Goal: Task Accomplishment & Management: Complete application form

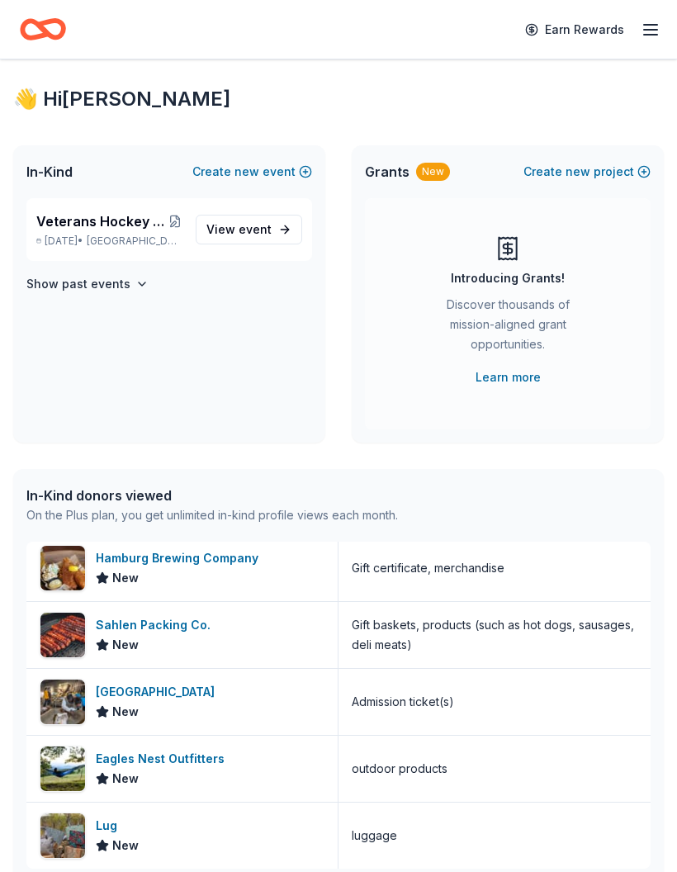
scroll to position [488, 0]
click at [221, 691] on div "[GEOGRAPHIC_DATA]" at bounding box center [159, 692] width 126 height 20
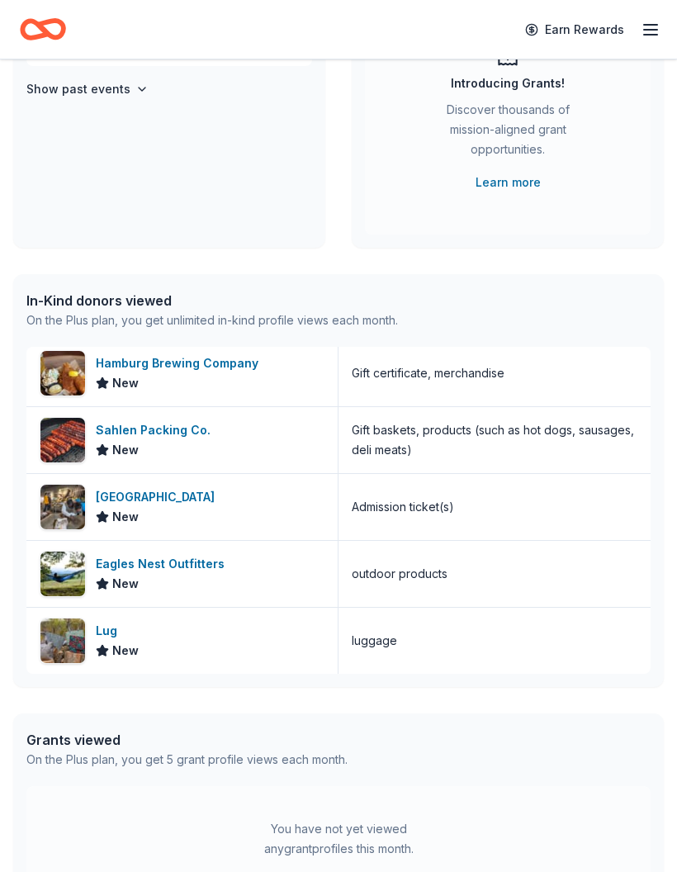
scroll to position [197, 0]
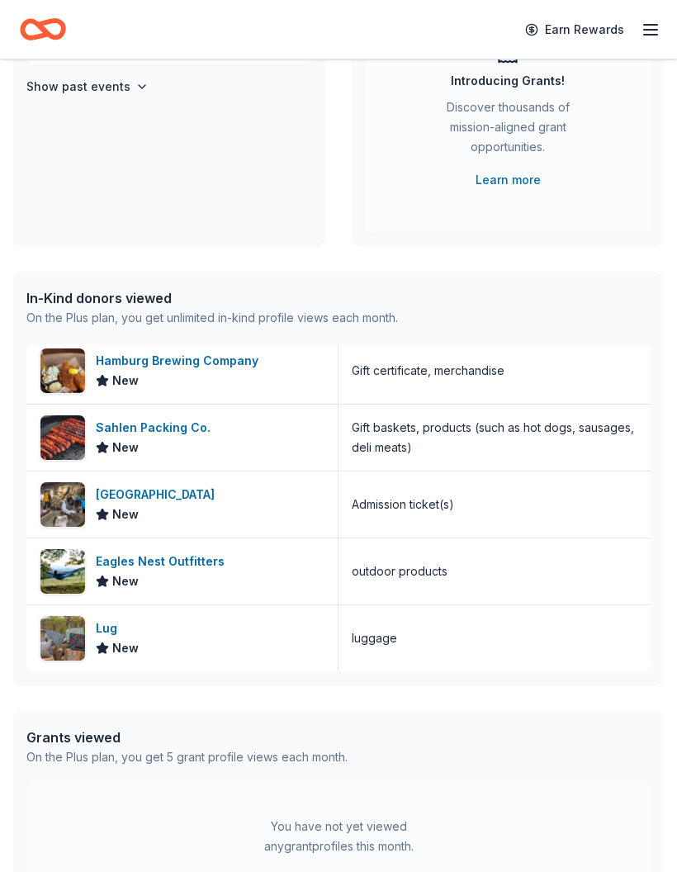
click at [120, 640] on span "New" at bounding box center [125, 649] width 26 height 20
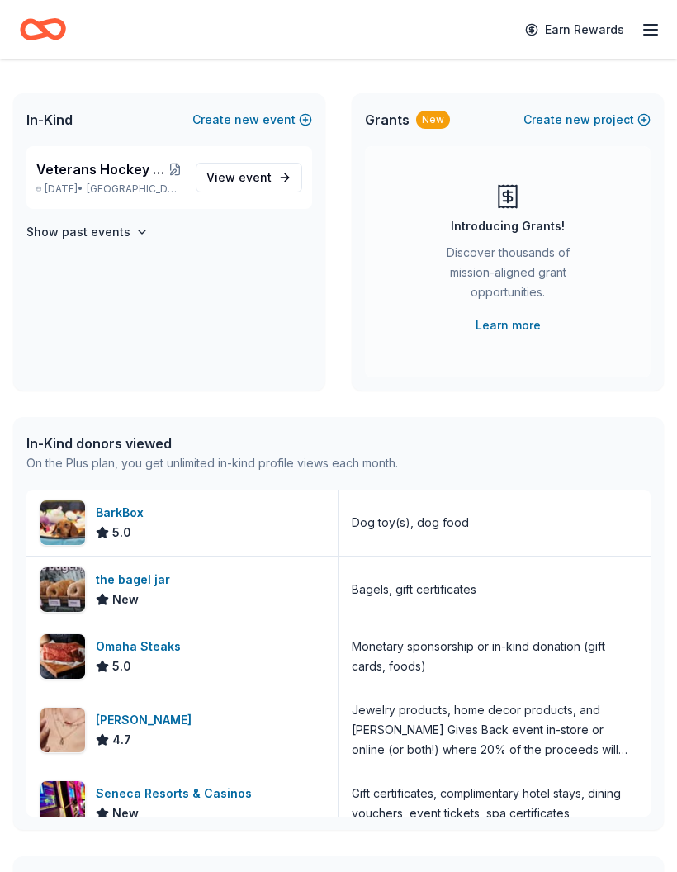
scroll to position [0, 0]
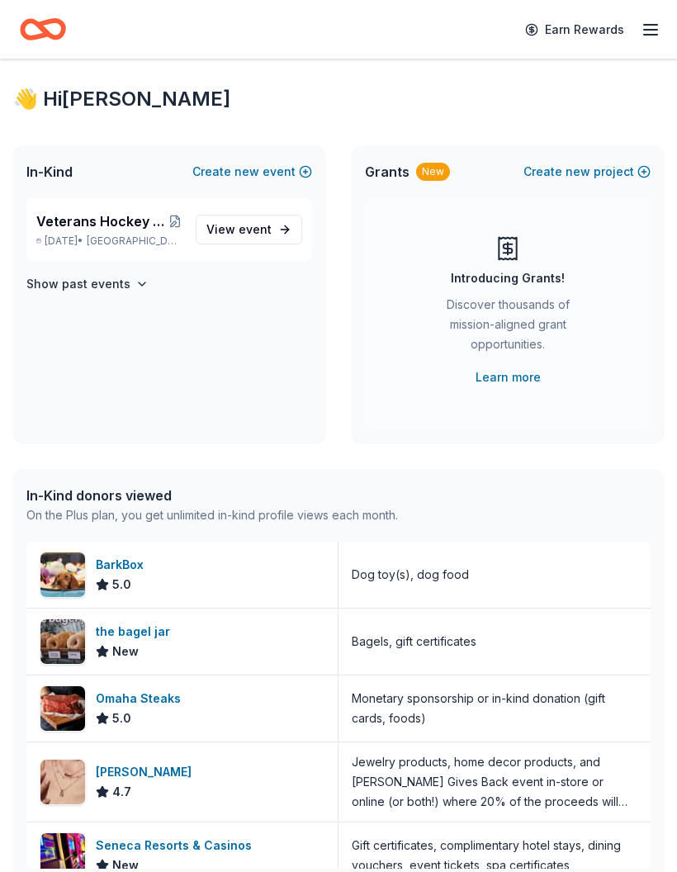
click at [161, 222] on span "Veterans Hockey Tournament 10th annual" at bounding box center [101, 221] width 131 height 20
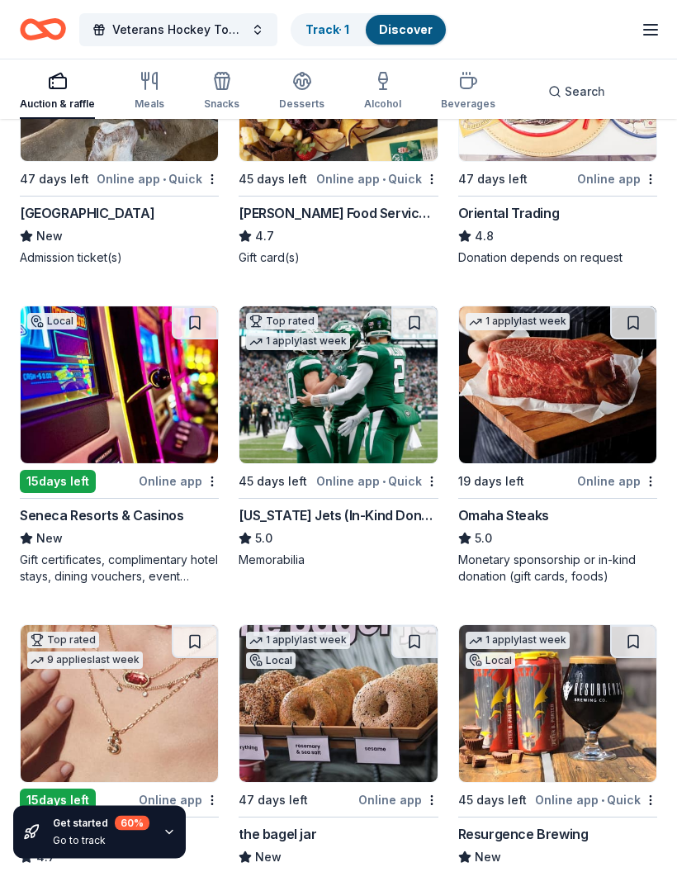
scroll to position [316, 0]
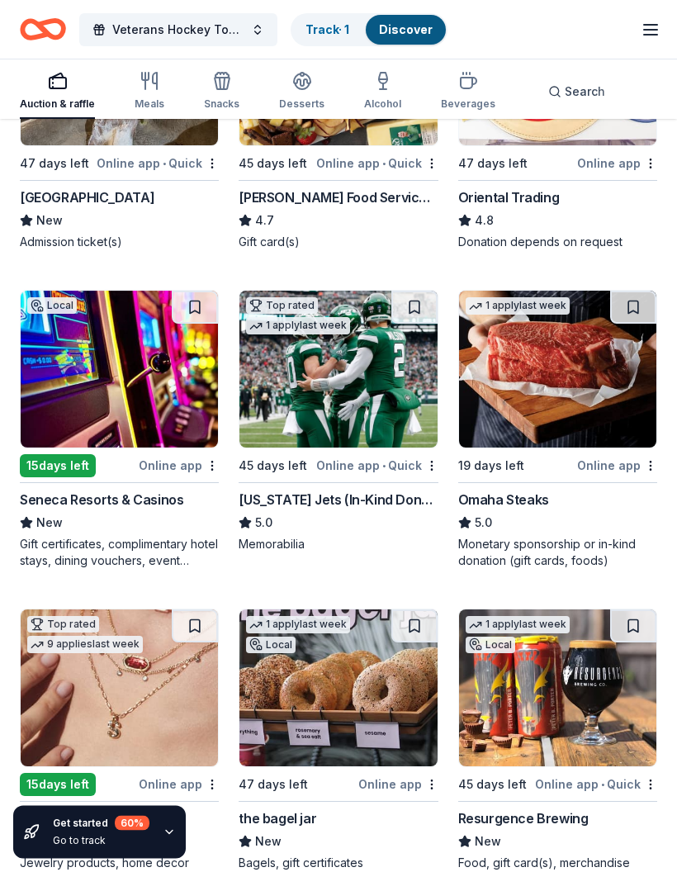
click at [632, 477] on div "Online app" at bounding box center [617, 466] width 80 height 21
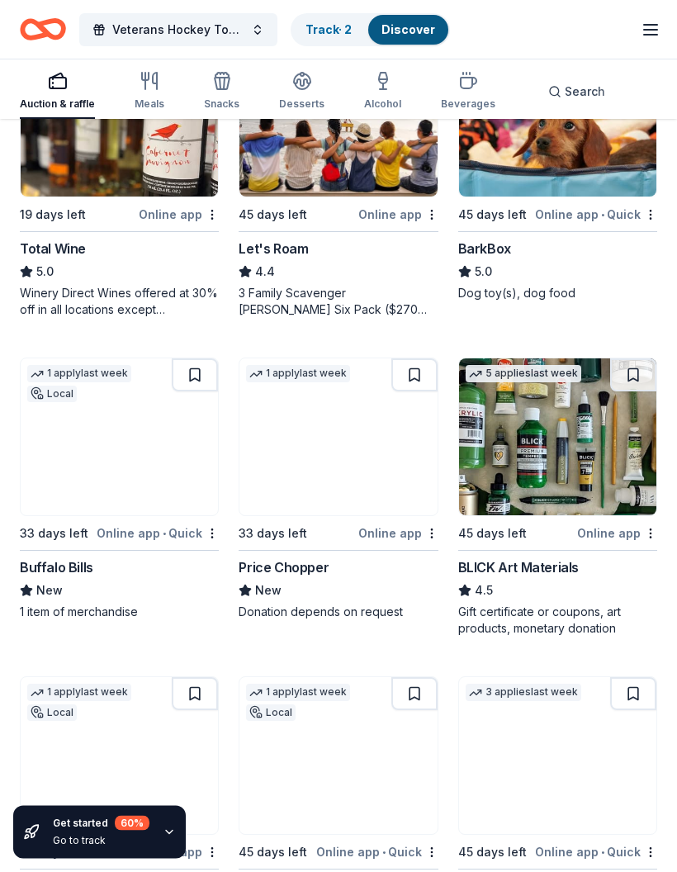
scroll to position [1205, 0]
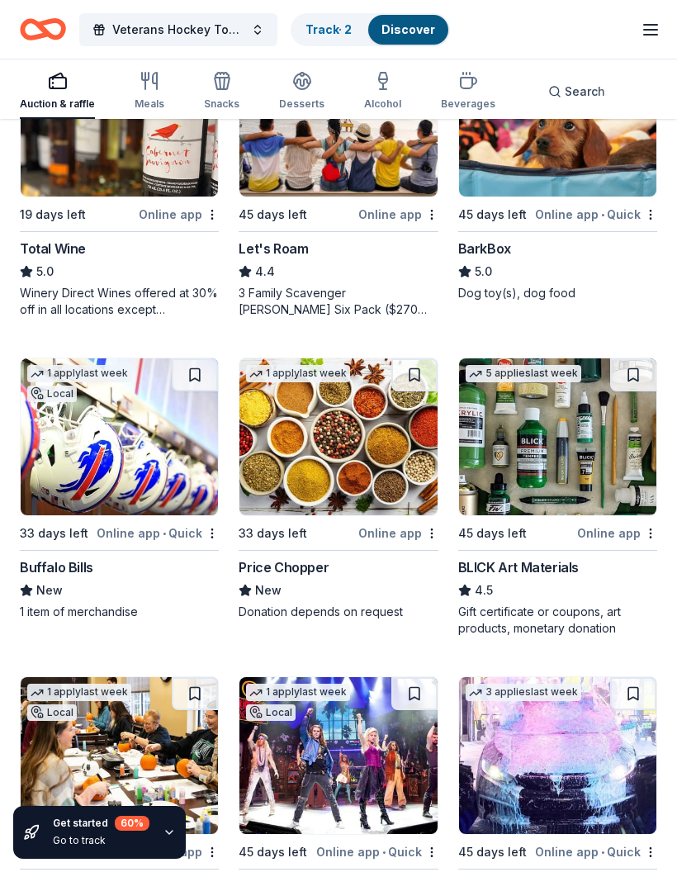
click at [387, 499] on img at bounding box center [338, 437] width 197 height 157
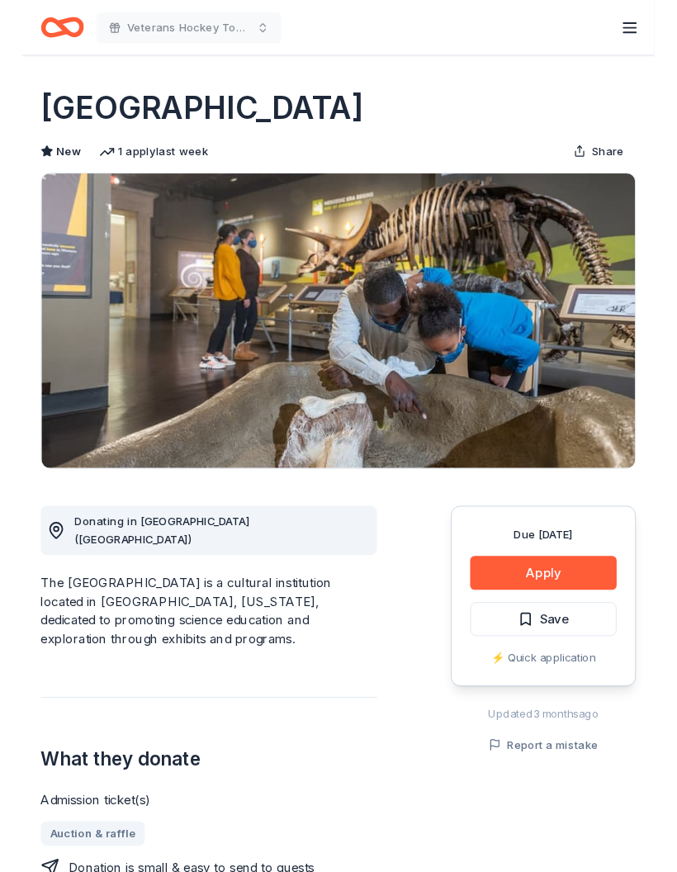
scroll to position [102, 0]
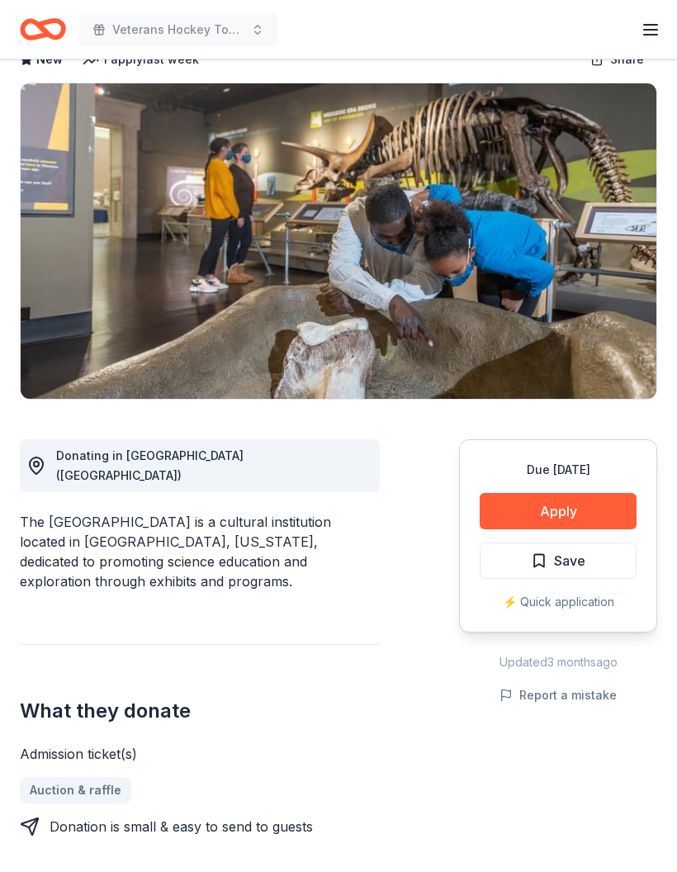
click at [606, 506] on button "Apply" at bounding box center [558, 511] width 157 height 36
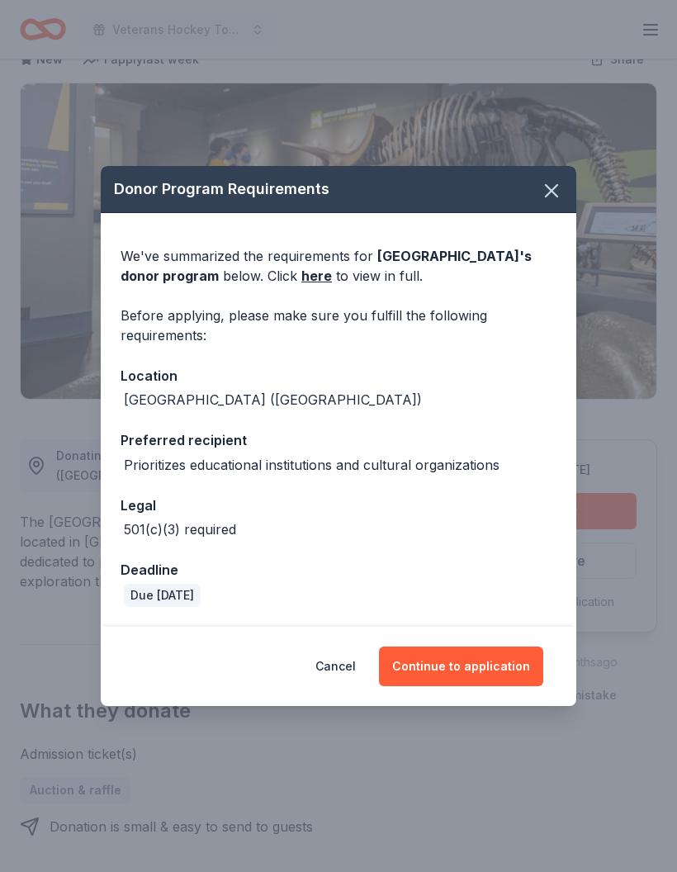
click at [482, 667] on button "Continue to application" at bounding box center [461, 667] width 164 height 40
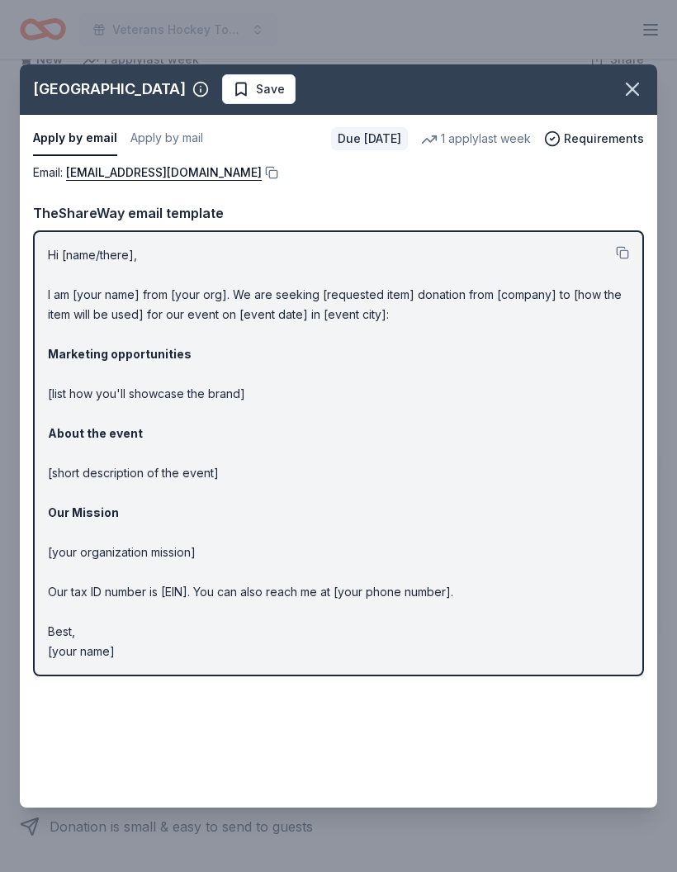
click at [262, 176] on button at bounding box center [270, 172] width 17 height 13
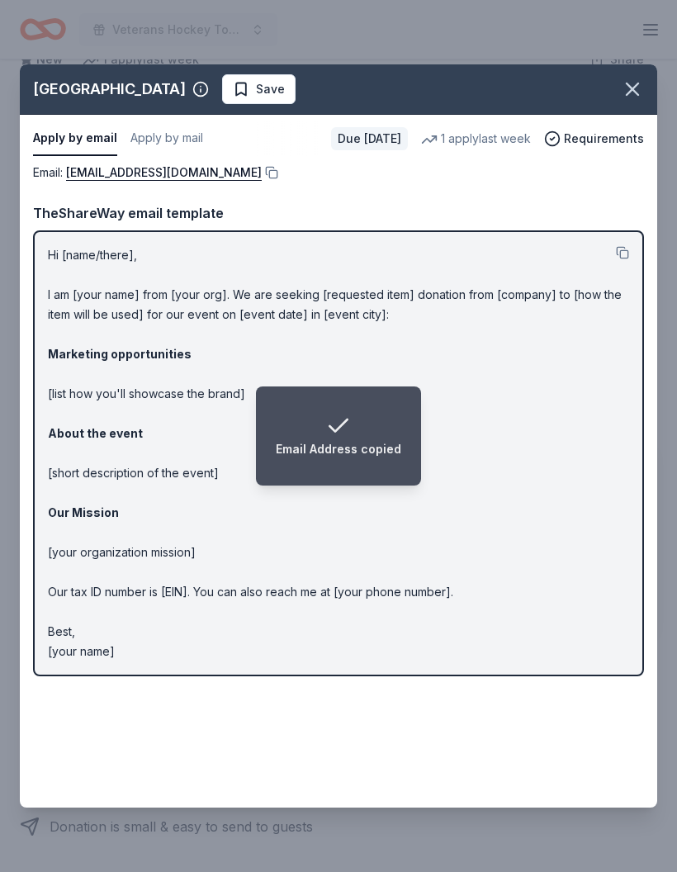
click at [628, 89] on icon "button" at bounding box center [632, 89] width 23 height 23
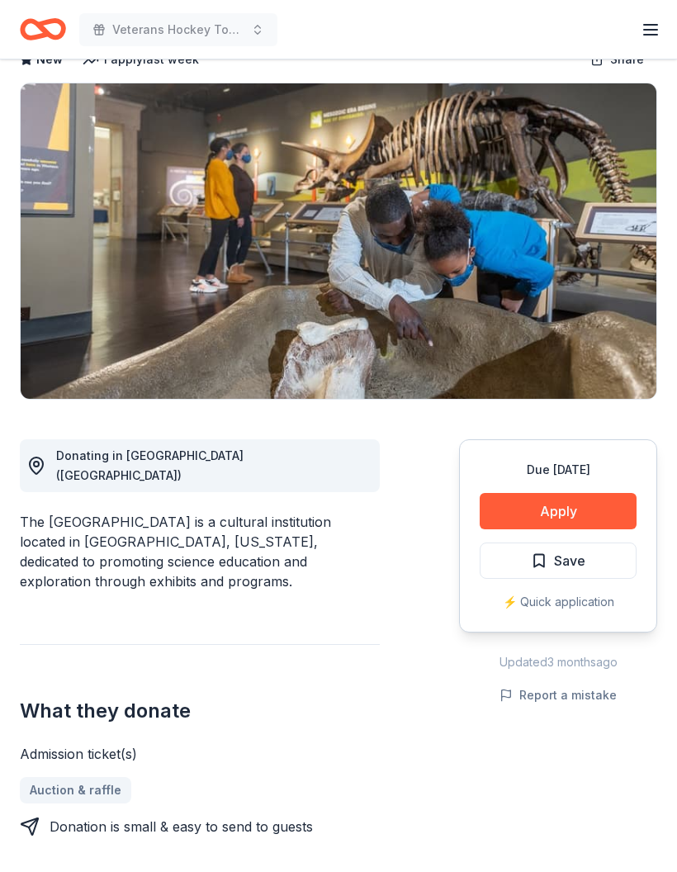
click at [548, 561] on span "Save" at bounding box center [558, 560] width 55 height 21
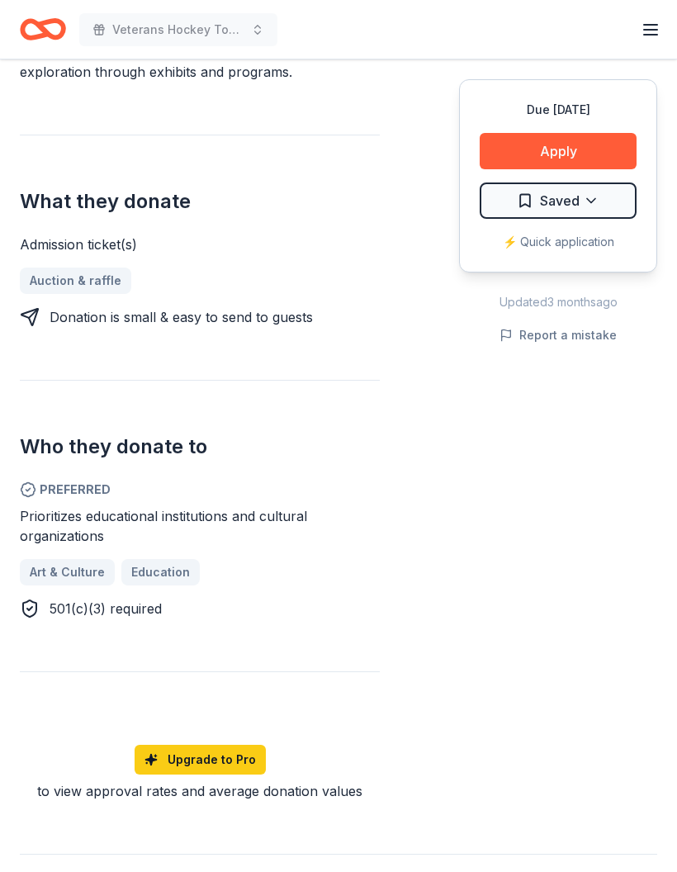
scroll to position [613, 0]
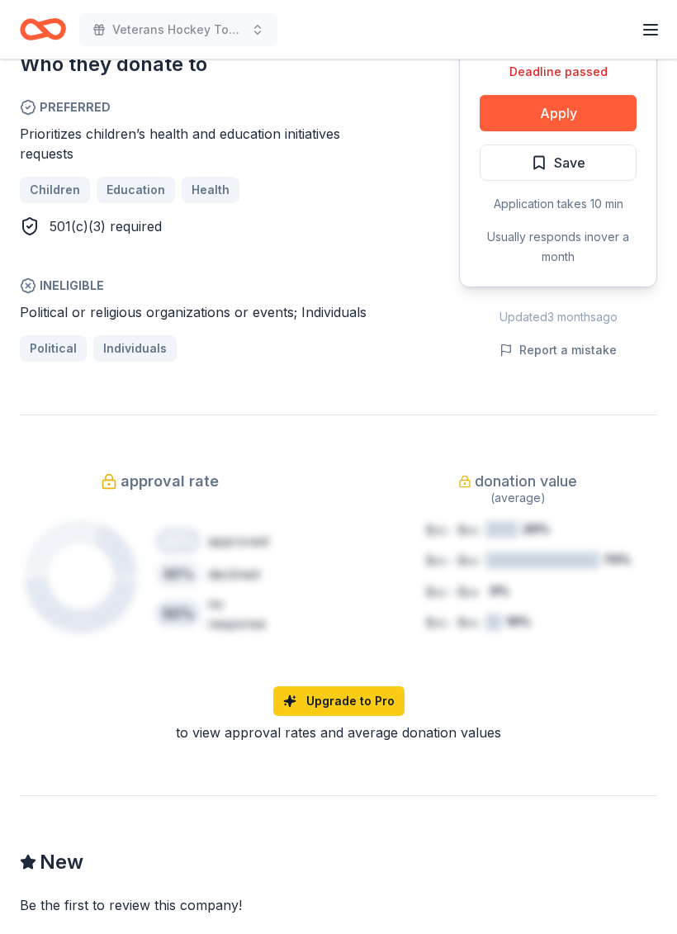
scroll to position [957, 0]
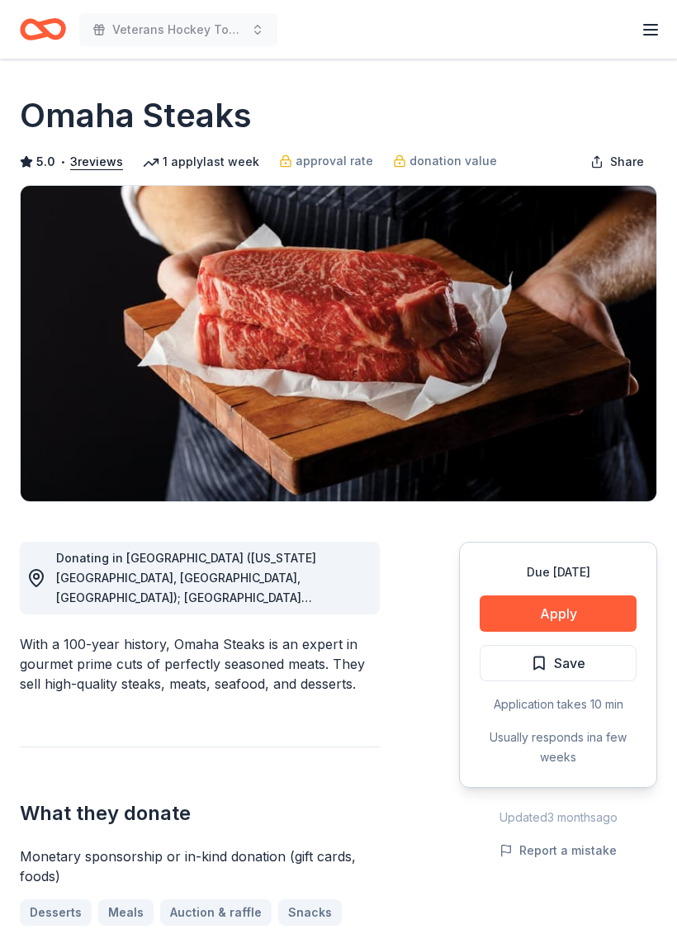
click at [541, 606] on button "Apply" at bounding box center [558, 614] width 157 height 36
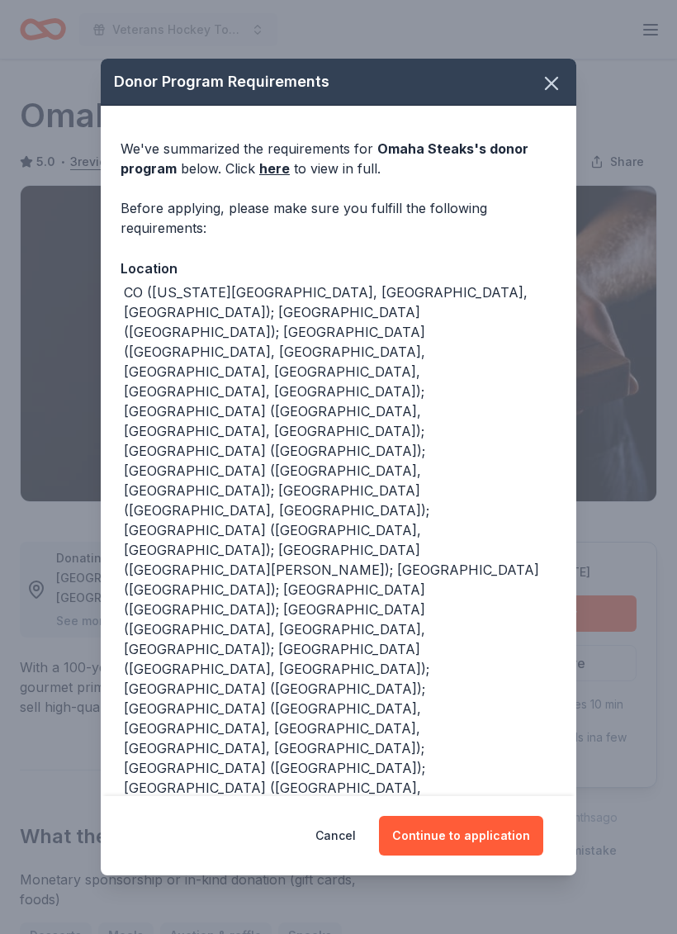
click at [563, 470] on div "We've summarized the requirements for Omaha Steaks 's donor program below. Clic…" at bounding box center [339, 665] width 476 height 1119
click at [500, 831] on button "Continue to application" at bounding box center [461, 836] width 164 height 40
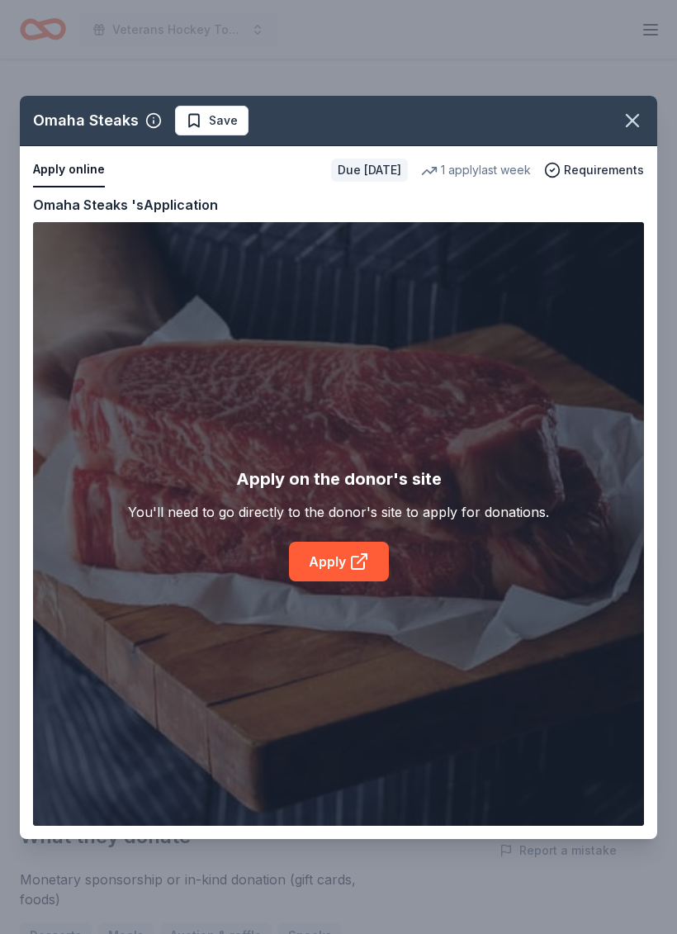
click at [340, 568] on link "Apply" at bounding box center [339, 562] width 100 height 40
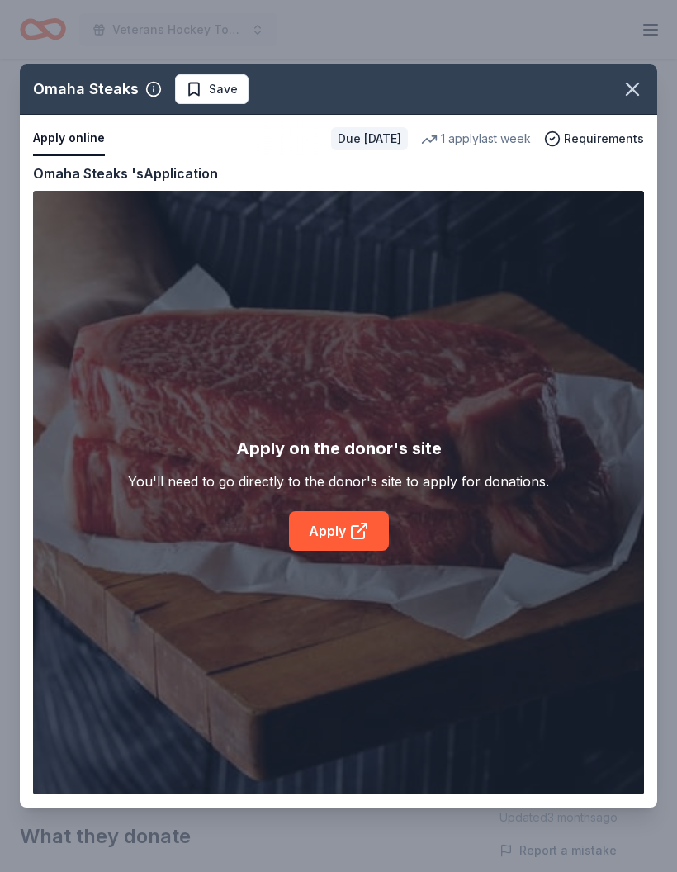
click at [632, 88] on icon "button" at bounding box center [633, 89] width 12 height 12
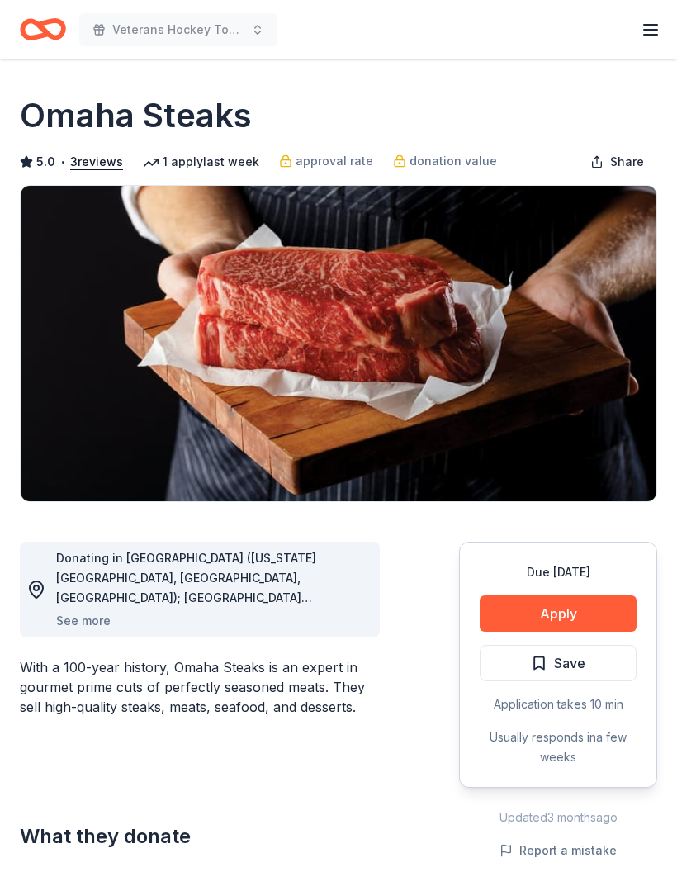
click at [582, 656] on span "Save" at bounding box center [569, 663] width 31 height 21
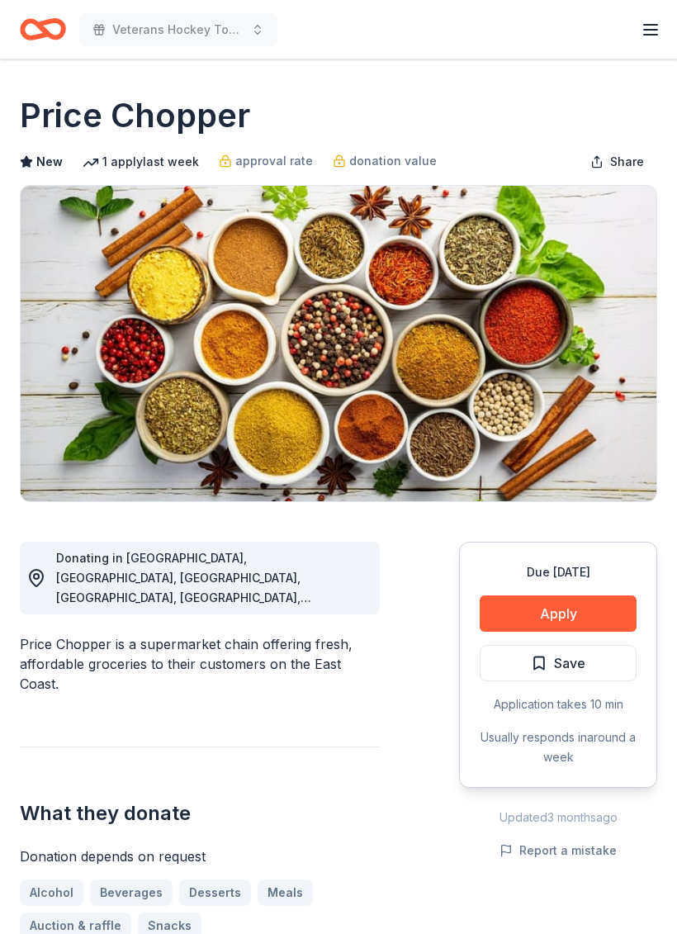
click at [582, 608] on button "Apply" at bounding box center [558, 614] width 157 height 36
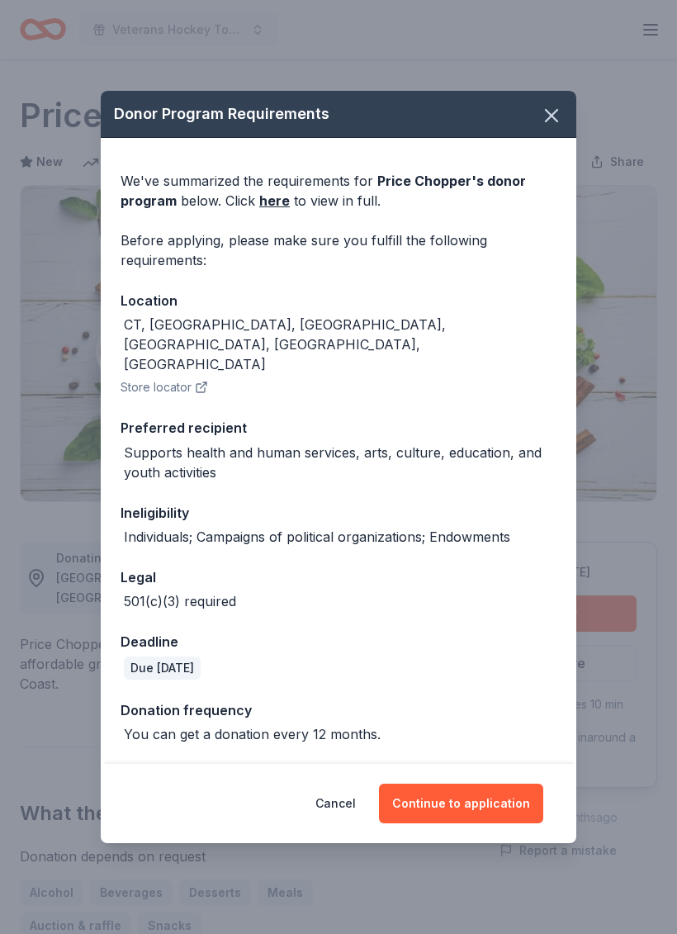
click at [513, 784] on button "Continue to application" at bounding box center [461, 804] width 164 height 40
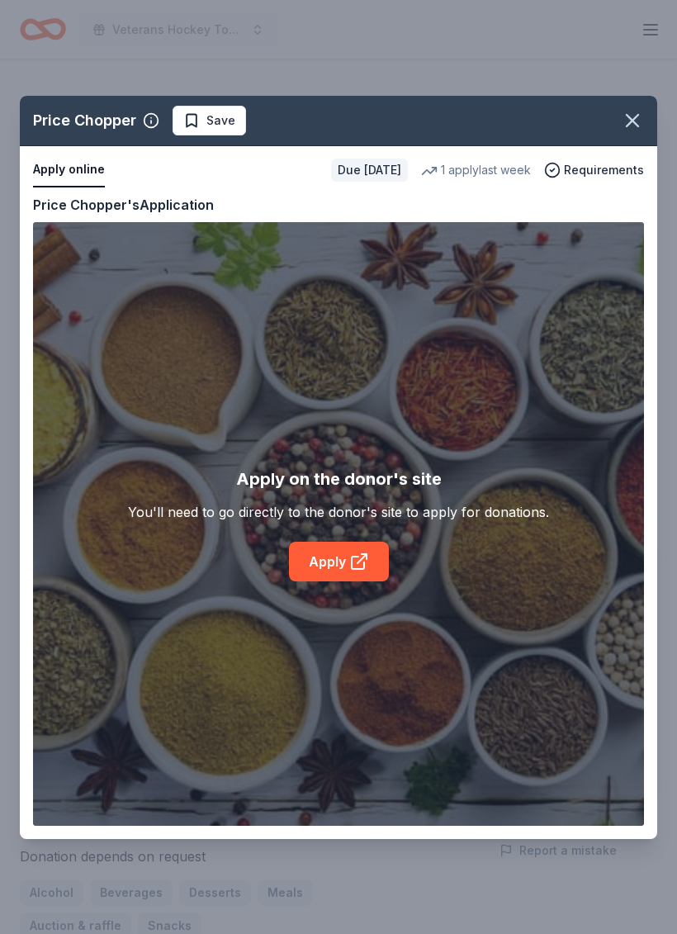
click at [359, 535] on div "Apply on the donor's site You'll need to go directly to the donor's site to app…" at bounding box center [338, 524] width 421 height 116
click at [347, 571] on link "Apply" at bounding box center [339, 562] width 100 height 40
